Goal: Find specific page/section: Find specific page/section

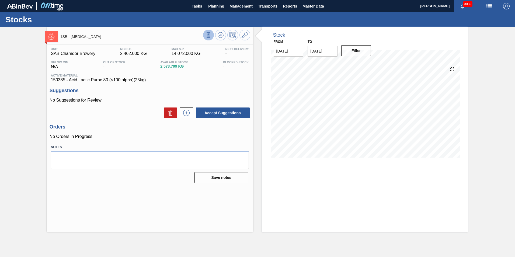
click at [208, 35] on icon at bounding box center [208, 35] width 6 height 6
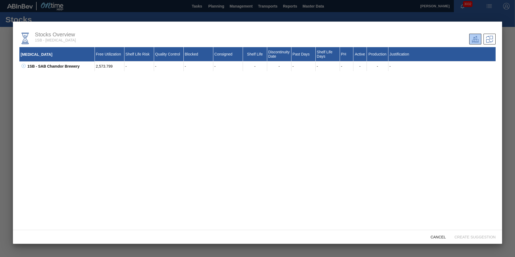
click at [133, 15] on div at bounding box center [257, 128] width 515 height 257
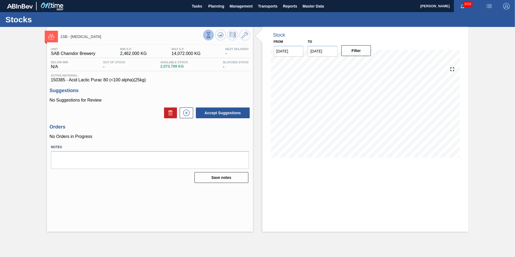
click at [207, 34] on icon at bounding box center [208, 35] width 6 height 6
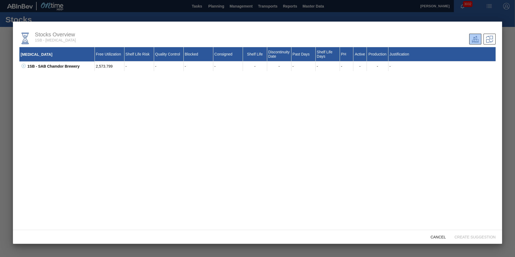
click at [120, 6] on div at bounding box center [257, 128] width 515 height 257
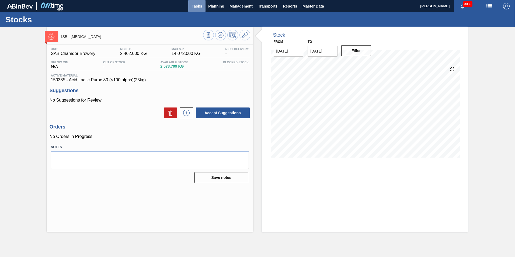
click at [198, 6] on span "Tasks" at bounding box center [197, 6] width 12 height 6
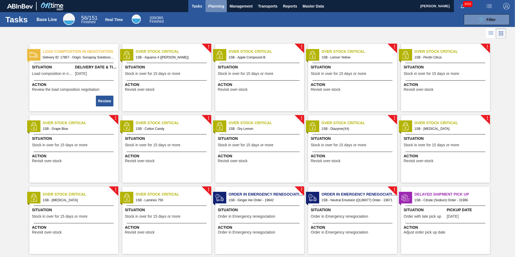
click at [211, 9] on span "Planning" at bounding box center [216, 6] width 16 height 6
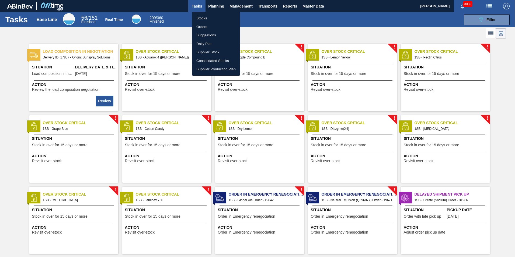
click at [207, 17] on li "Stocks" at bounding box center [216, 18] width 48 height 9
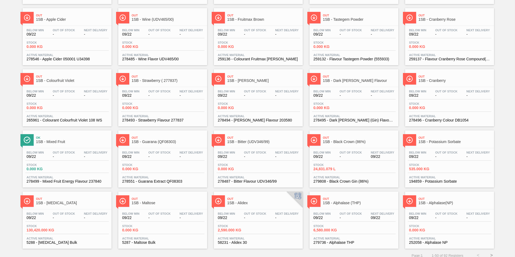
scroll to position [407, 0]
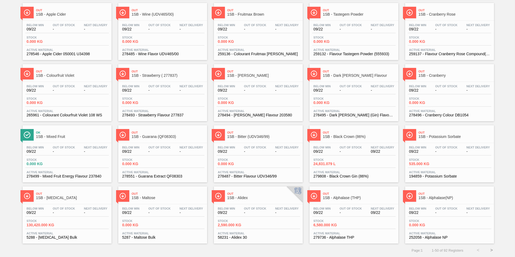
click at [490, 250] on button ">" at bounding box center [491, 249] width 13 height 13
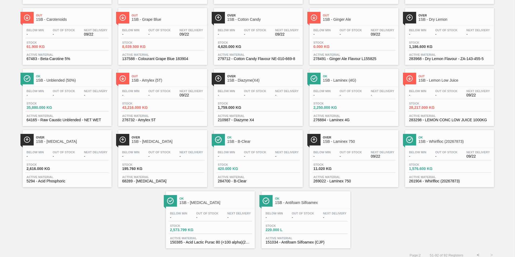
scroll to position [346, 0]
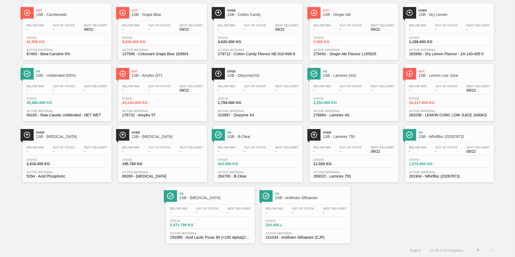
click at [198, 207] on span "Out Of Stock" at bounding box center [207, 208] width 22 height 3
